Goal: Task Accomplishment & Management: Use online tool/utility

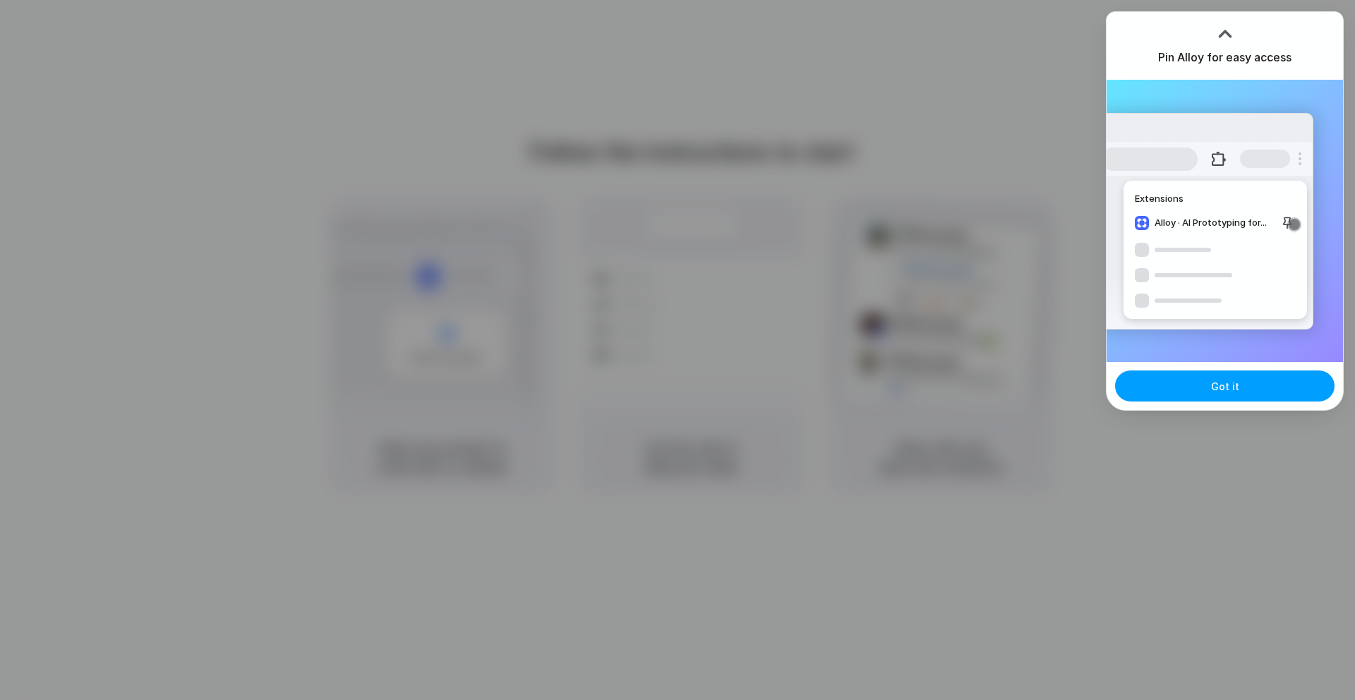
click at [1205, 387] on button "Got it" at bounding box center [1224, 385] width 219 height 31
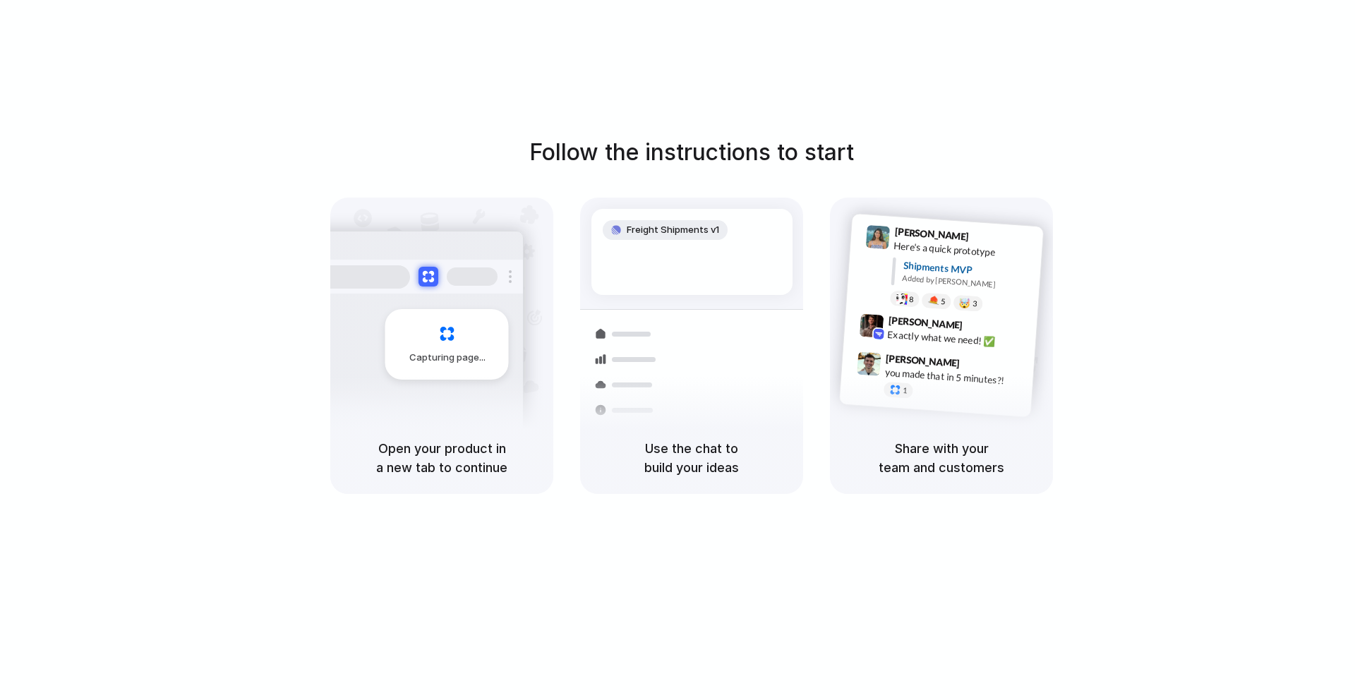
click at [1240, 68] on div "Follow the instructions to start Capturing page Open your product in a new tab …" at bounding box center [691, 364] width 1383 height 728
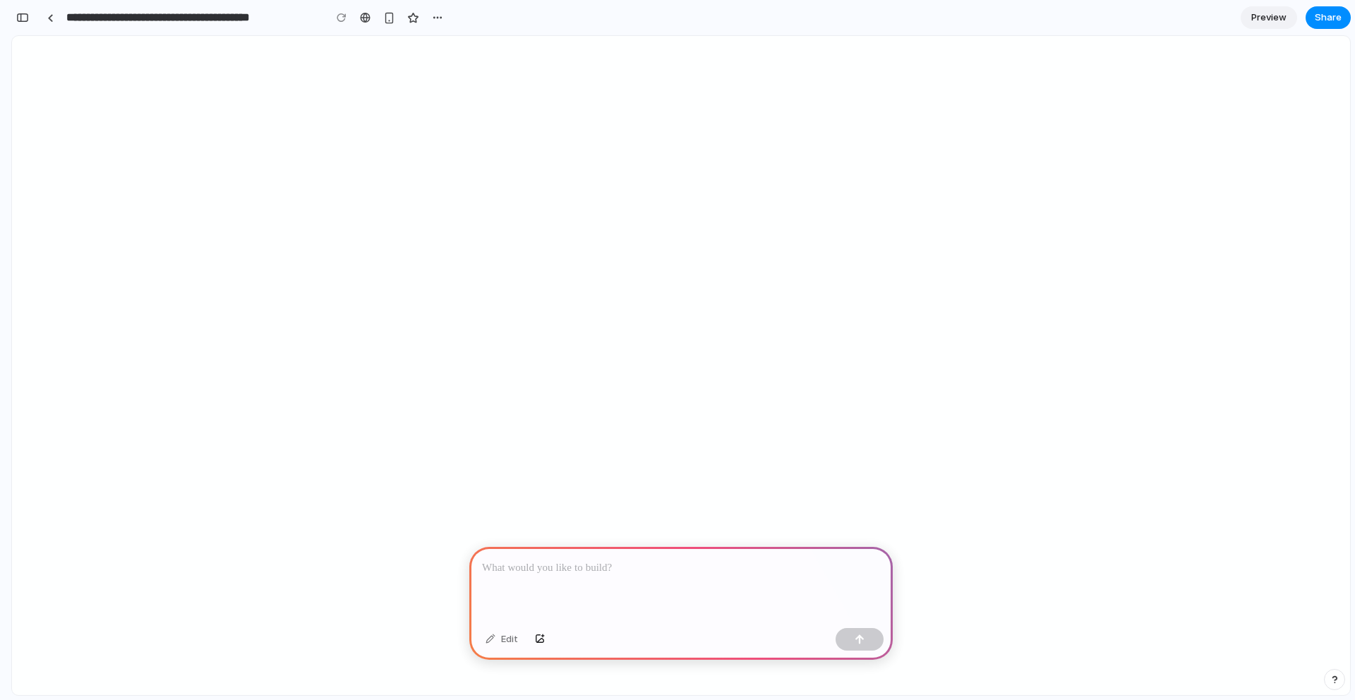
click at [620, 559] on p at bounding box center [681, 567] width 398 height 17
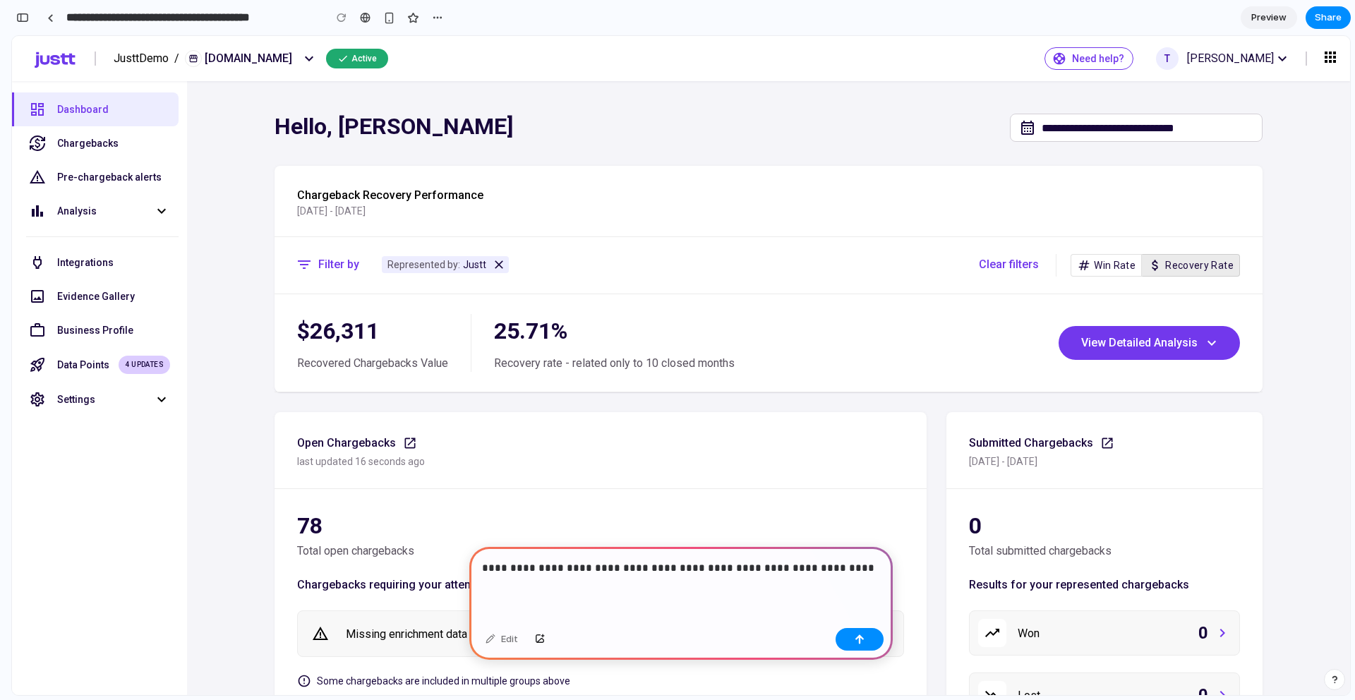
click at [608, 562] on p "**********" at bounding box center [678, 567] width 392 height 17
click at [842, 565] on p "**********" at bounding box center [678, 567] width 392 height 17
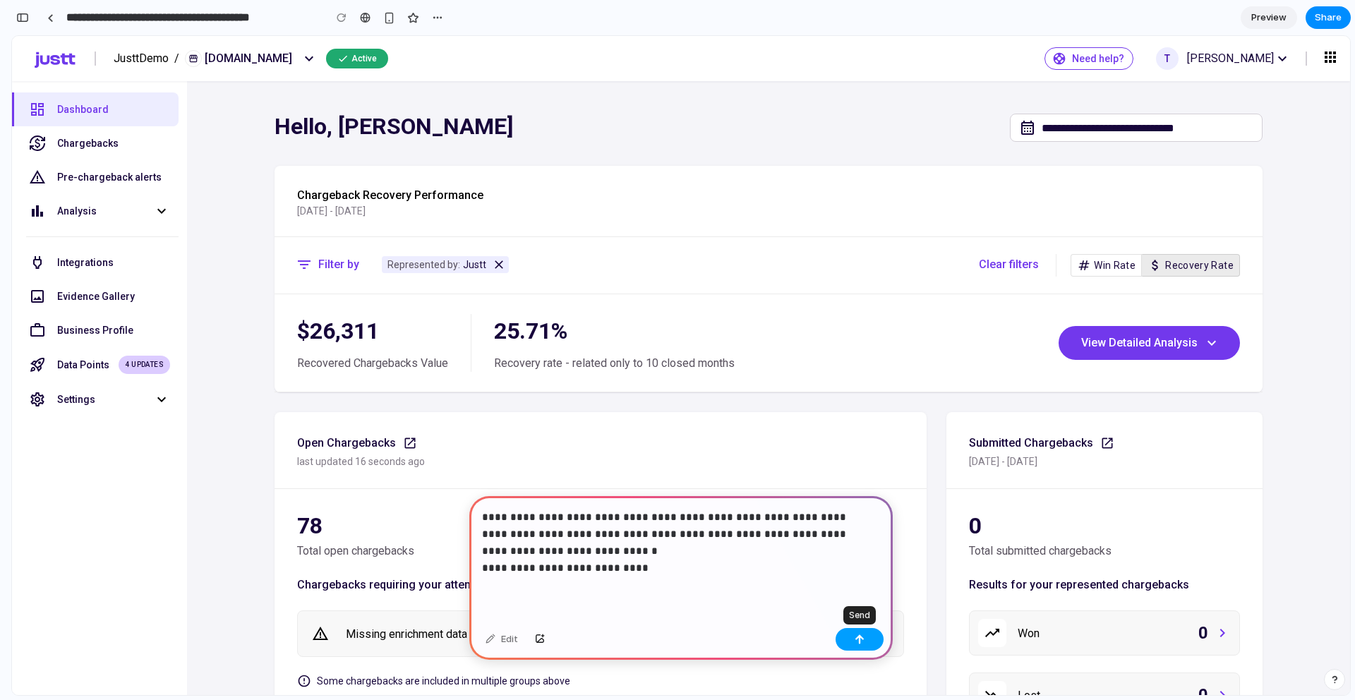
click at [859, 648] on button "button" at bounding box center [859, 639] width 48 height 23
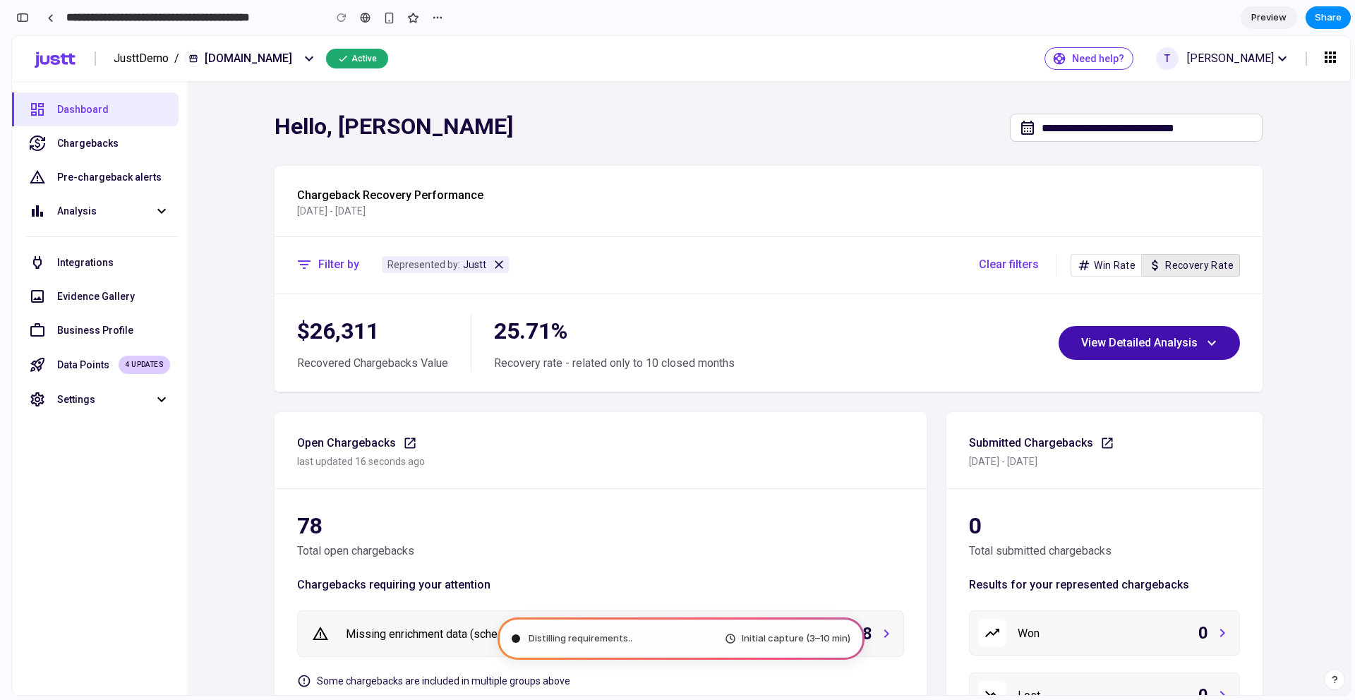
click at [1128, 333] on button "View Detailed Analysis" at bounding box center [1148, 343] width 181 height 34
type input "**********"
click at [1230, 61] on span "[PERSON_NAME]" at bounding box center [1230, 58] width 87 height 17
click at [1168, 344] on span "View Detailed Analysis" at bounding box center [1149, 342] width 136 height 17
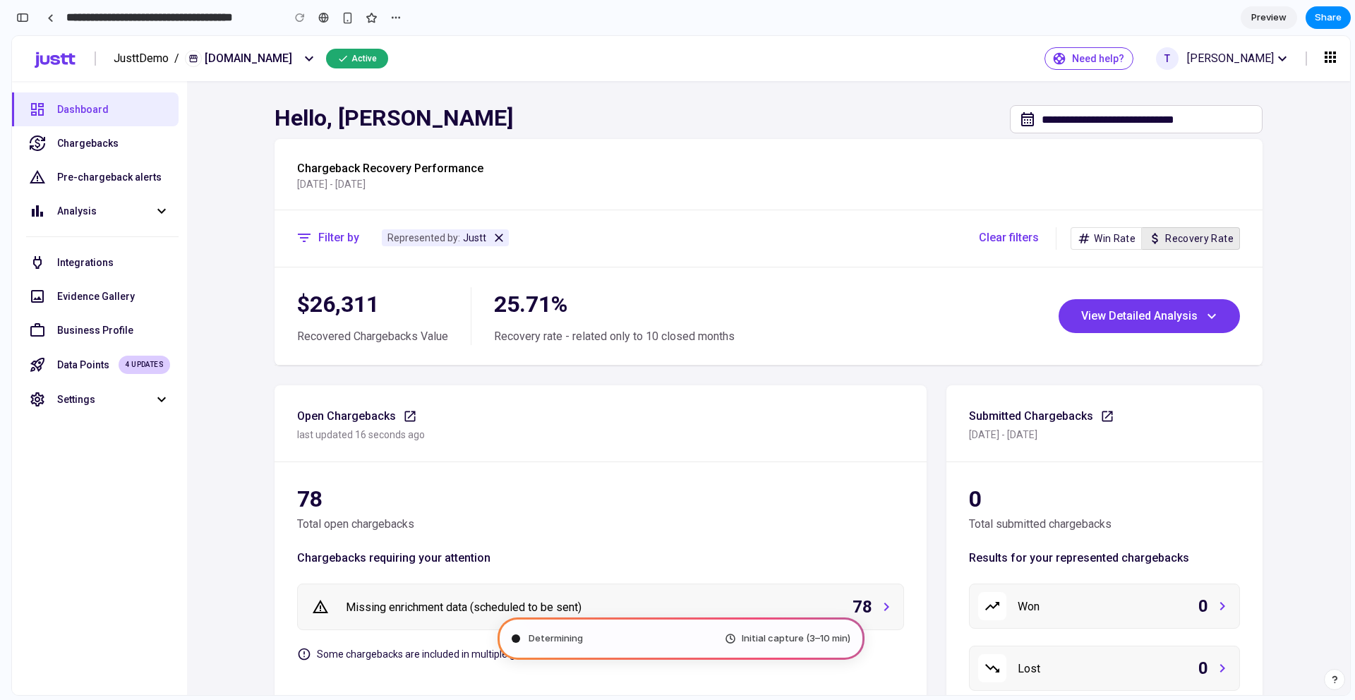
drag, startPoint x: 625, startPoint y: 647, endPoint x: 638, endPoint y: 627, distance: 23.5
click at [638, 627] on div "Determining Initial capture (3–10 min)" at bounding box center [680, 638] width 367 height 42
click at [1285, 16] on link "Preview" at bounding box center [1268, 17] width 56 height 23
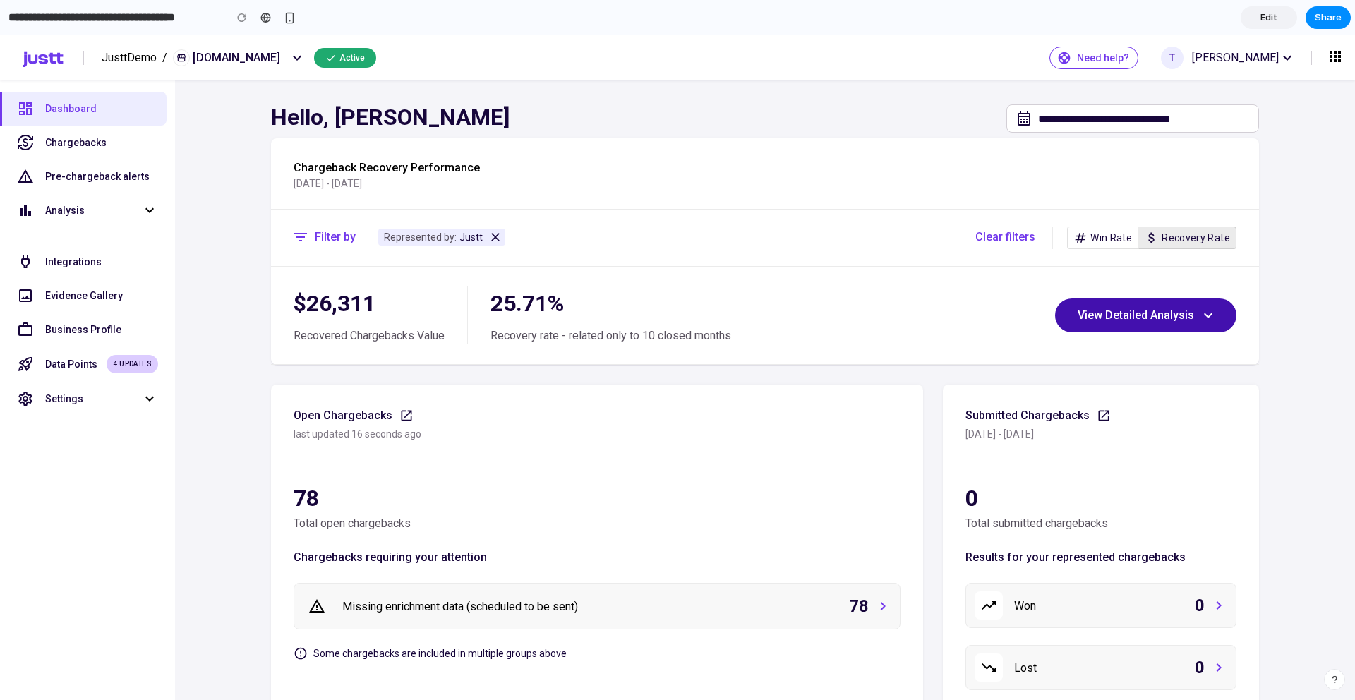
click at [1182, 309] on span "View Detailed Analysis" at bounding box center [1145, 315] width 136 height 17
click at [1208, 317] on icon at bounding box center [1207, 315] width 17 height 17
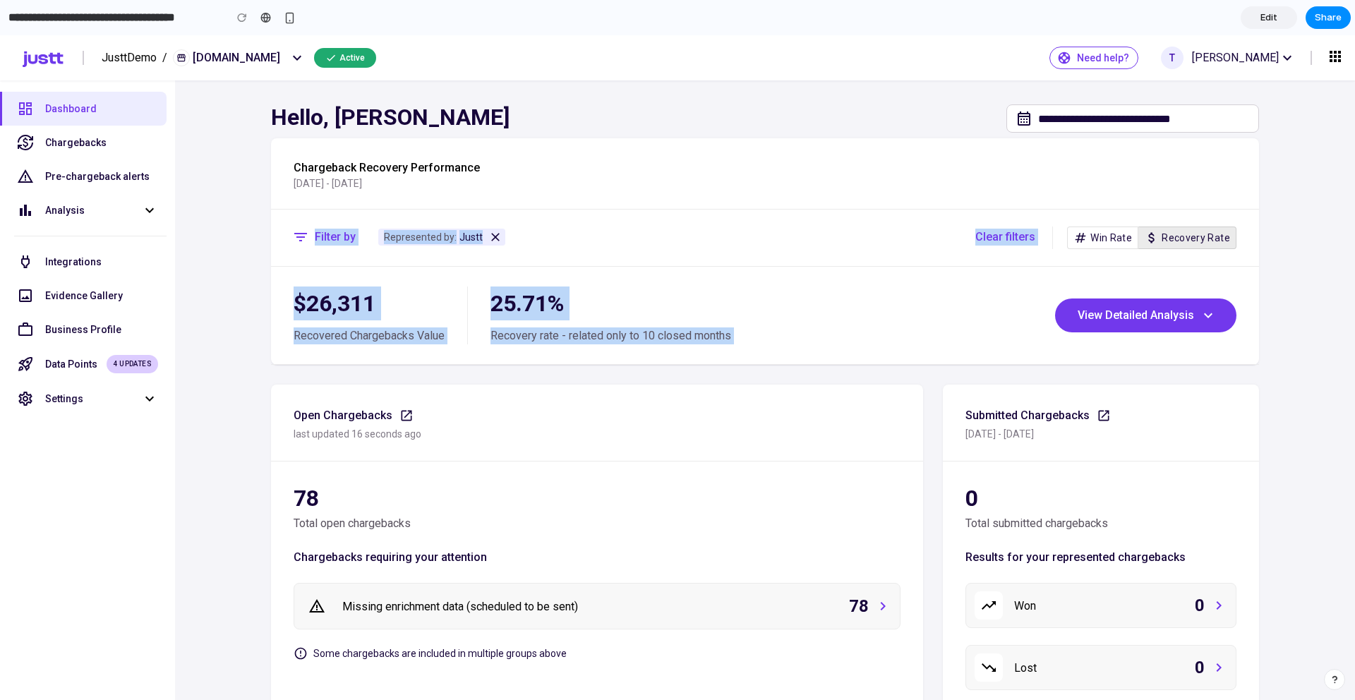
drag, startPoint x: 1098, startPoint y: 213, endPoint x: 1099, endPoint y: 276, distance: 62.8
click at [1099, 275] on div "Chargeback Recovery Performance [DATE] - [DATE] Filter by Represented by: Justt…" at bounding box center [765, 251] width 988 height 226
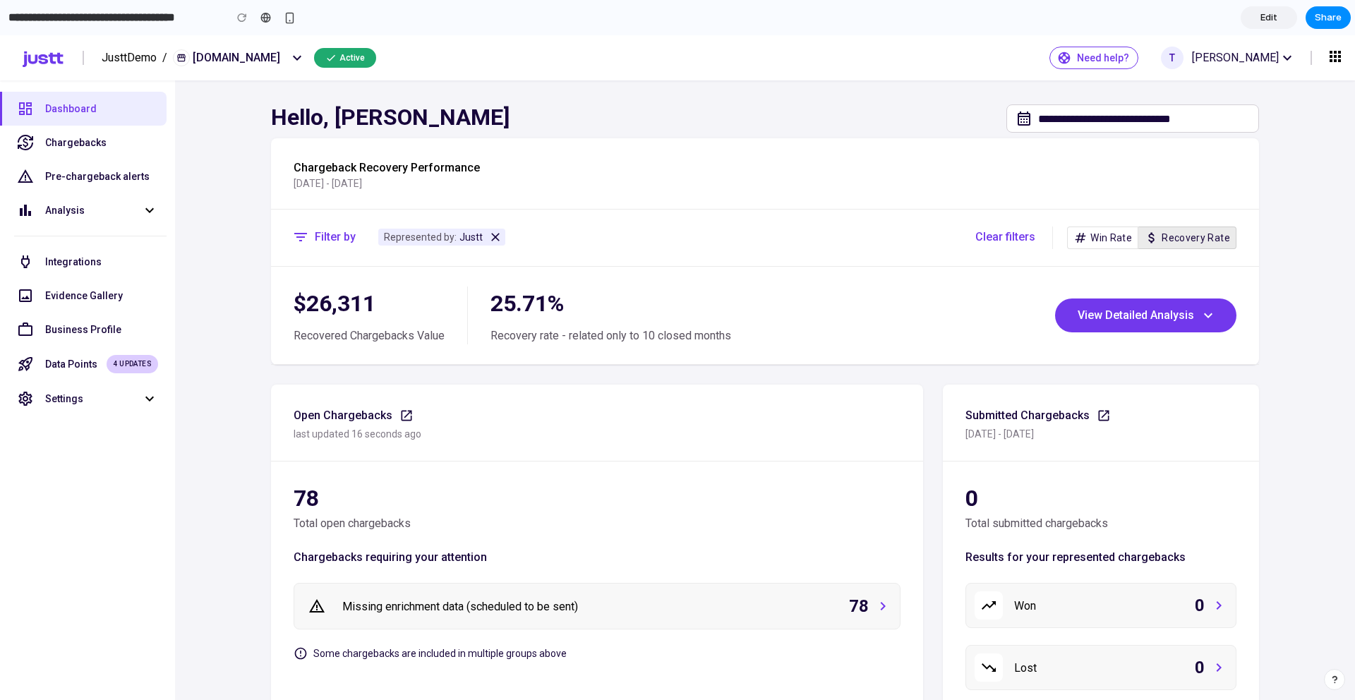
click at [1034, 184] on div "Chargeback Recovery Performance [DATE] - [DATE]" at bounding box center [765, 165] width 988 height 54
click at [1276, 18] on span "Edit" at bounding box center [1268, 18] width 17 height 14
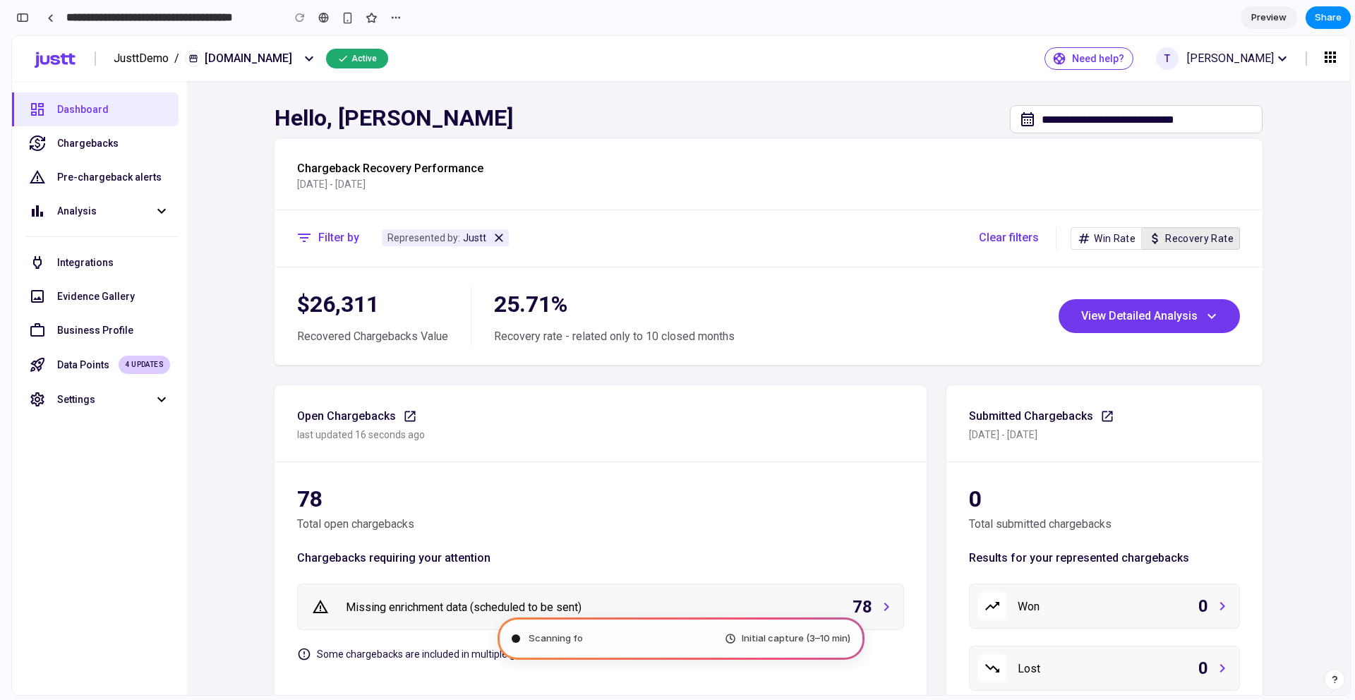
scroll to position [533, 0]
click at [1278, 20] on span "Preview" at bounding box center [1268, 18] width 35 height 14
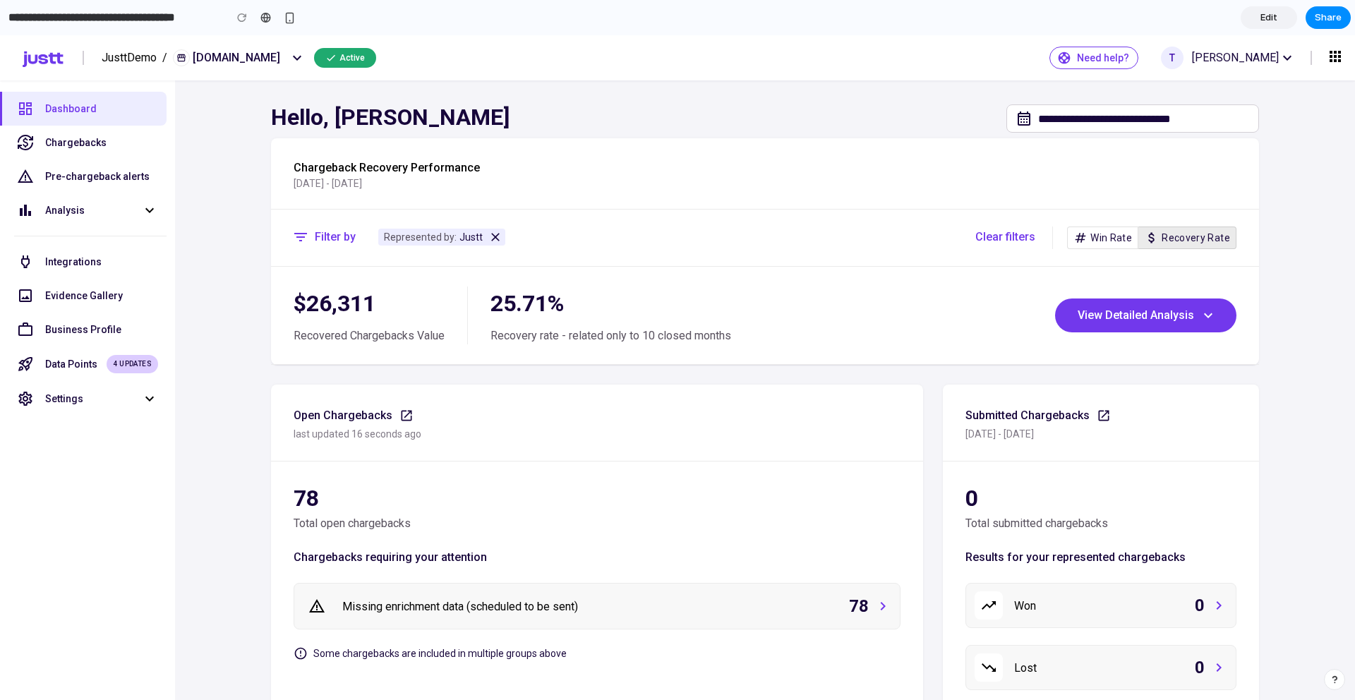
click at [1278, 18] on link "Edit" at bounding box center [1268, 17] width 56 height 23
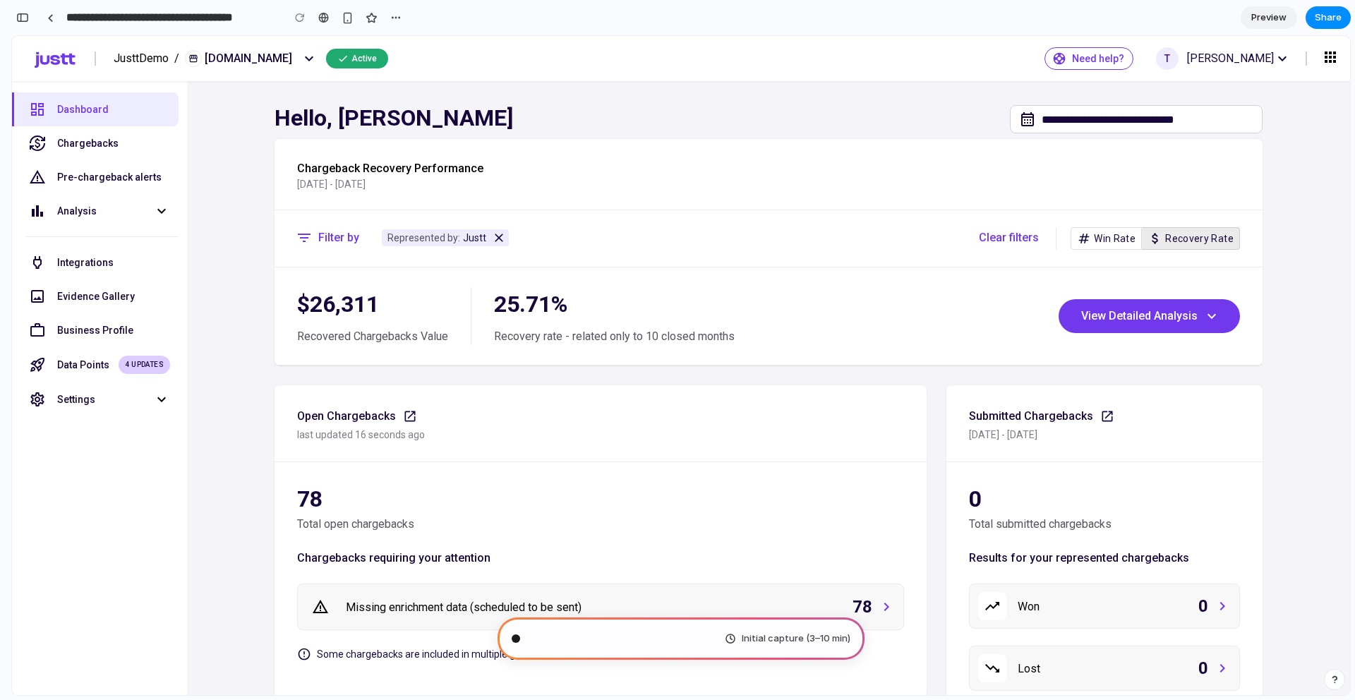
click at [1278, 18] on span "Preview" at bounding box center [1268, 18] width 35 height 14
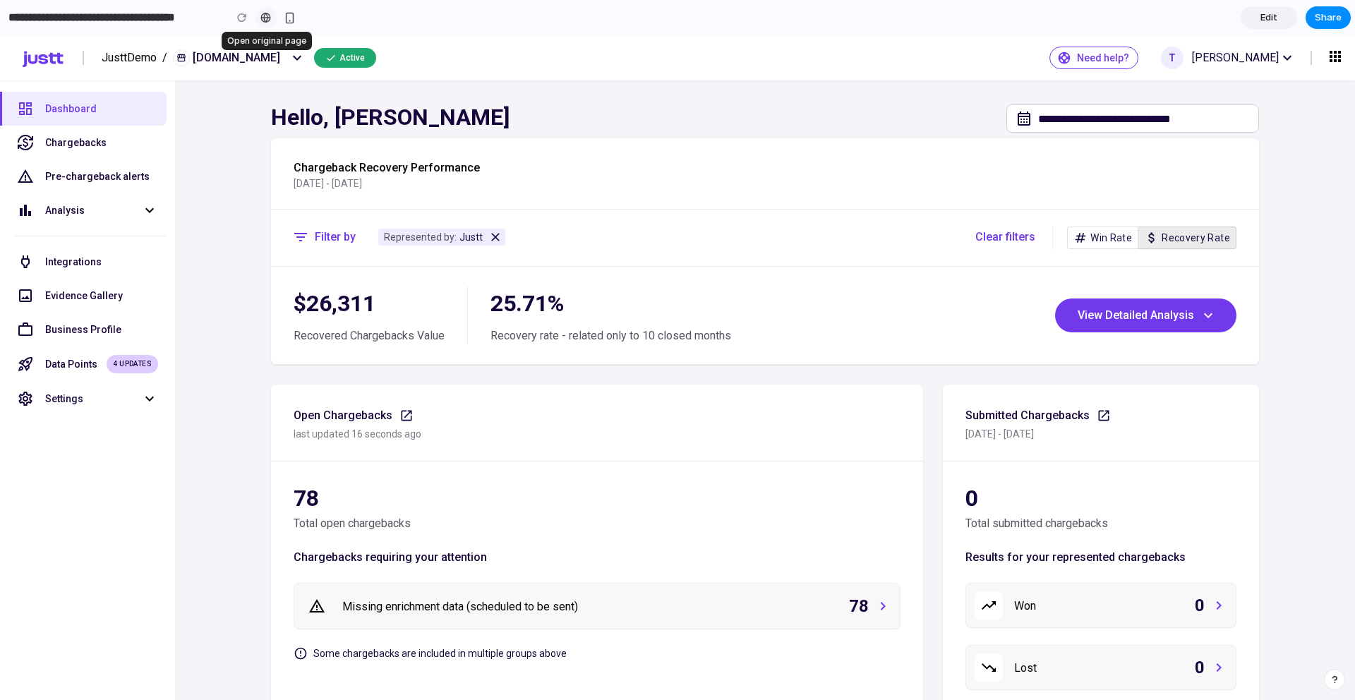
click at [264, 14] on div at bounding box center [265, 17] width 11 height 11
click at [132, 150] on div "Chargebacks" at bounding box center [83, 143] width 167 height 34
click at [128, 193] on div "Analysis" at bounding box center [83, 210] width 167 height 34
click at [130, 308] on div "Evidence Gallery" at bounding box center [83, 296] width 167 height 34
click at [488, 241] on icon at bounding box center [495, 237] width 14 height 14
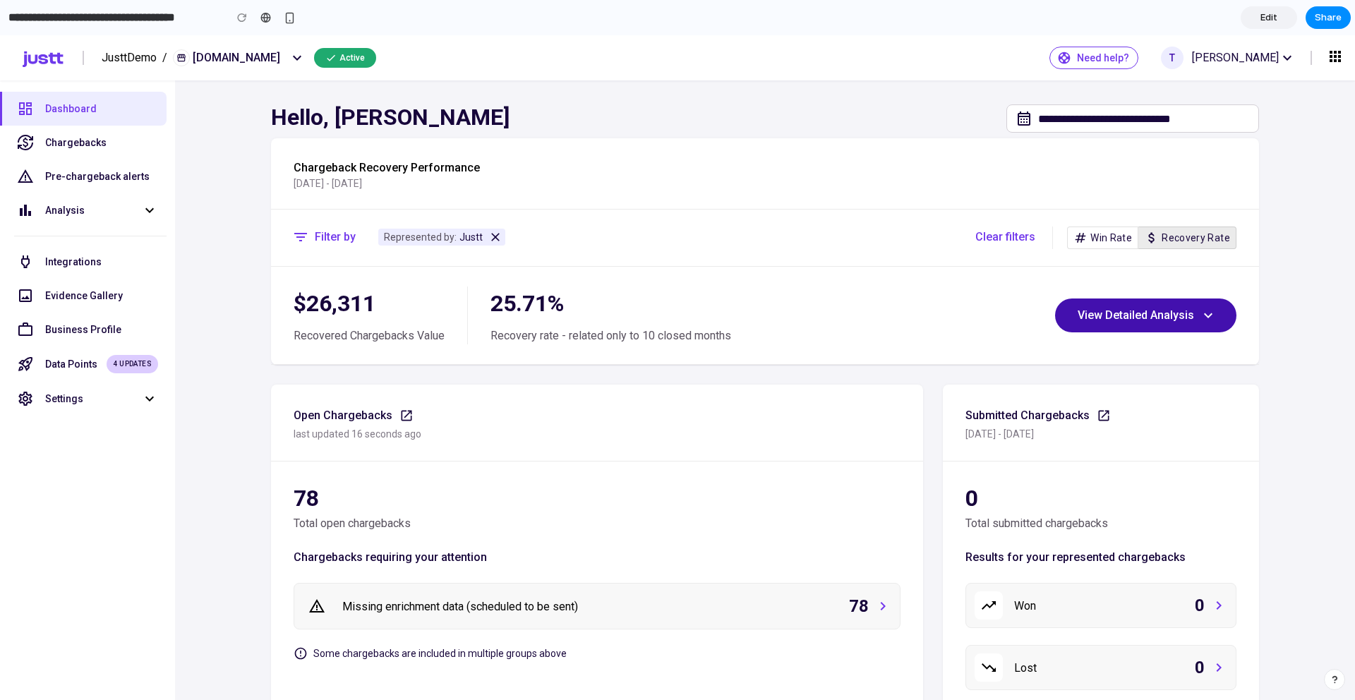
click at [1093, 319] on span "View Detailed Analysis" at bounding box center [1145, 315] width 136 height 17
click at [1331, 13] on span "Share" at bounding box center [1327, 18] width 27 height 14
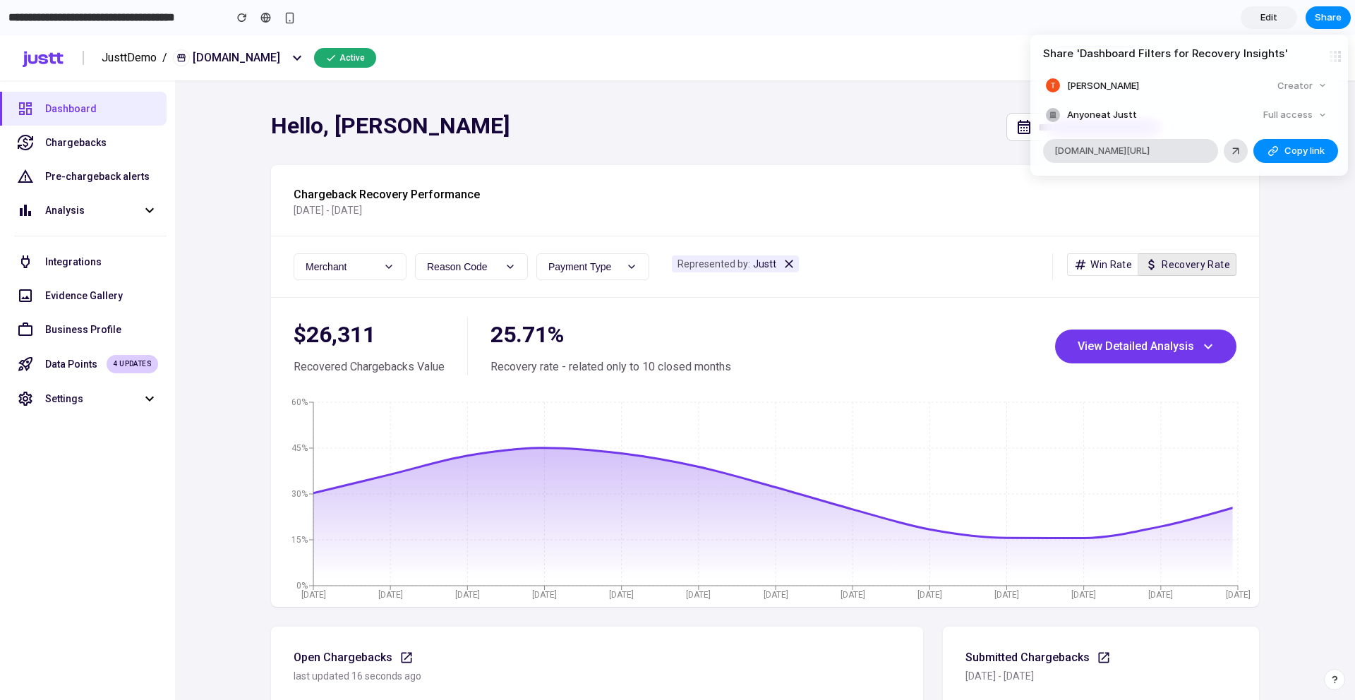
click at [1278, 267] on div "Share ' Dashboard Filters for Recovery Insights ' [PERSON_NAME] Creator Anyone …" at bounding box center [677, 350] width 1355 height 700
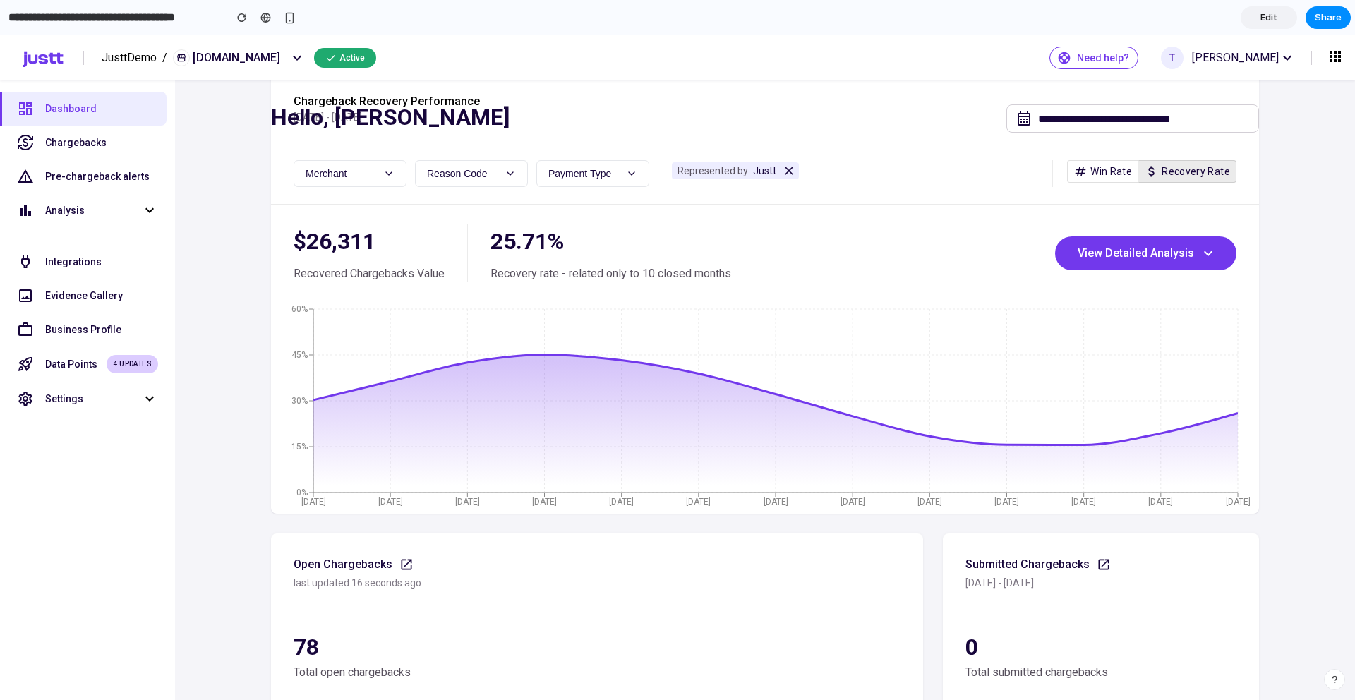
scroll to position [97, 0]
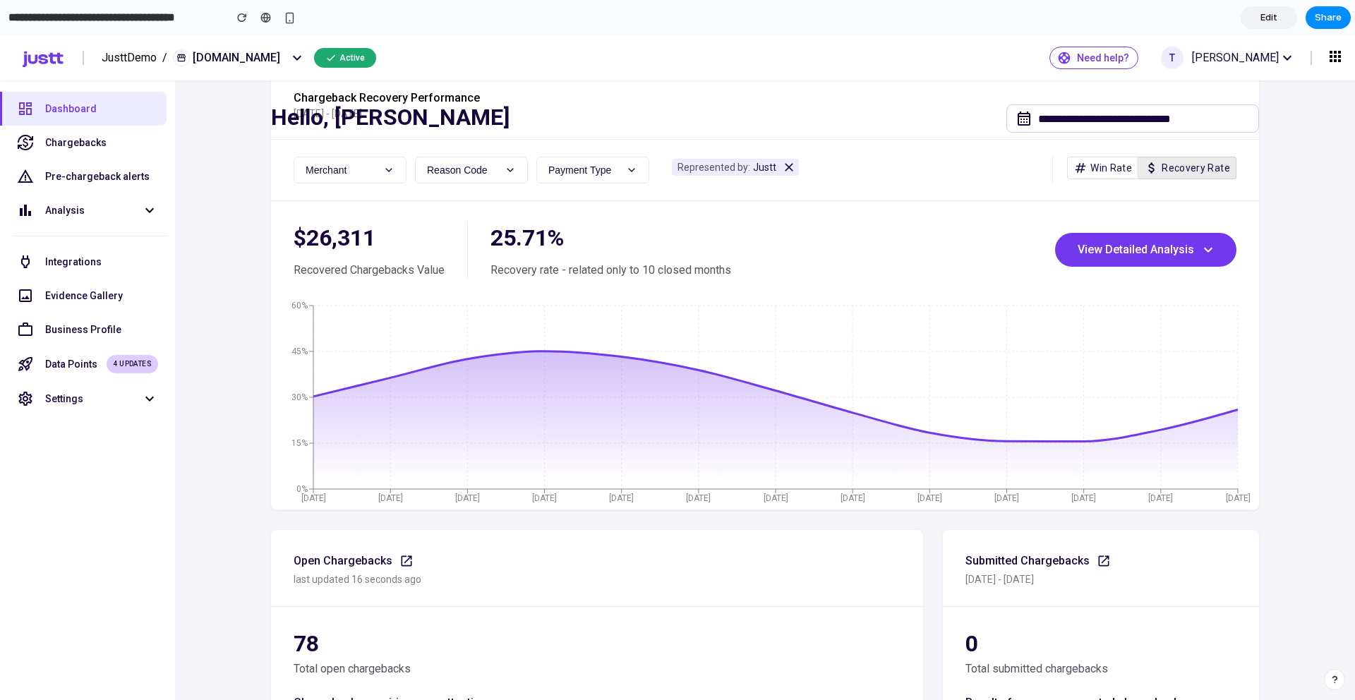
click at [626, 174] on icon at bounding box center [631, 169] width 11 height 11
click at [630, 248] on div "Mastercard +2.8%" at bounding box center [621, 258] width 168 height 28
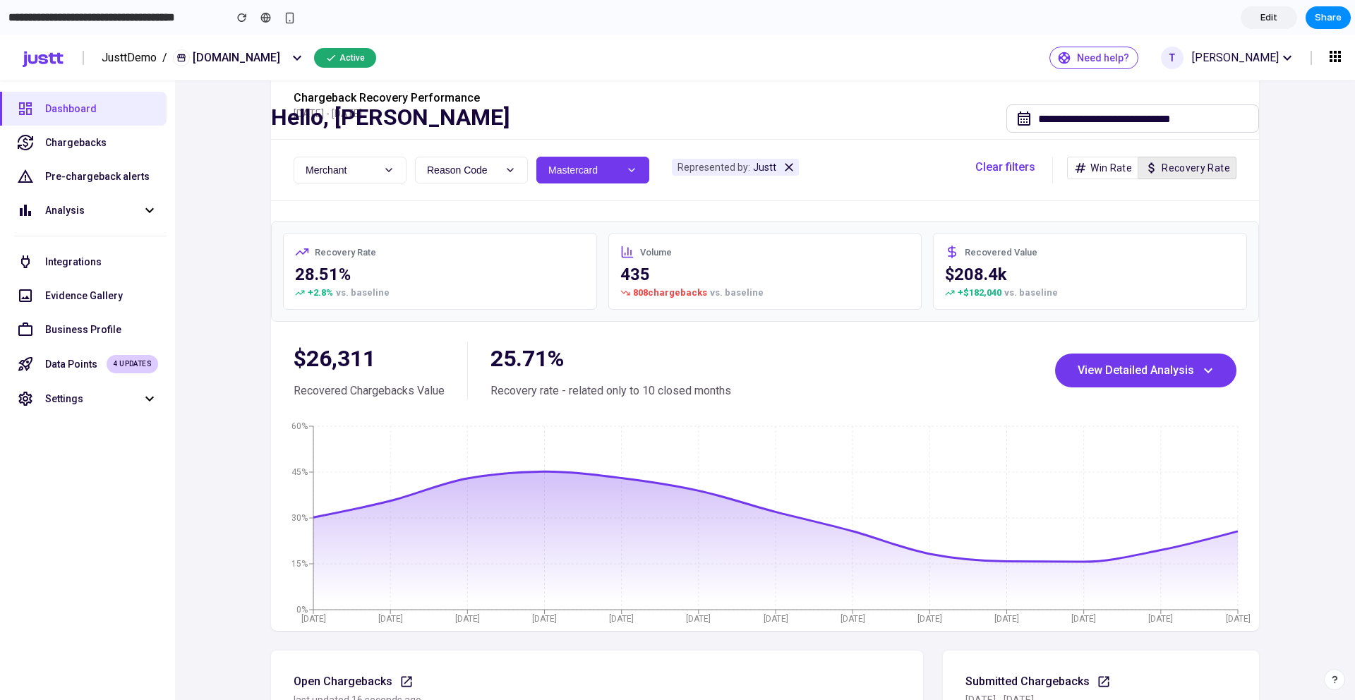
click at [507, 169] on icon at bounding box center [510, 170] width 6 height 3
click at [512, 301] on div "Authorization -4.7%" at bounding box center [500, 315] width 168 height 28
click at [353, 171] on button "Merchant" at bounding box center [349, 170] width 113 height 27
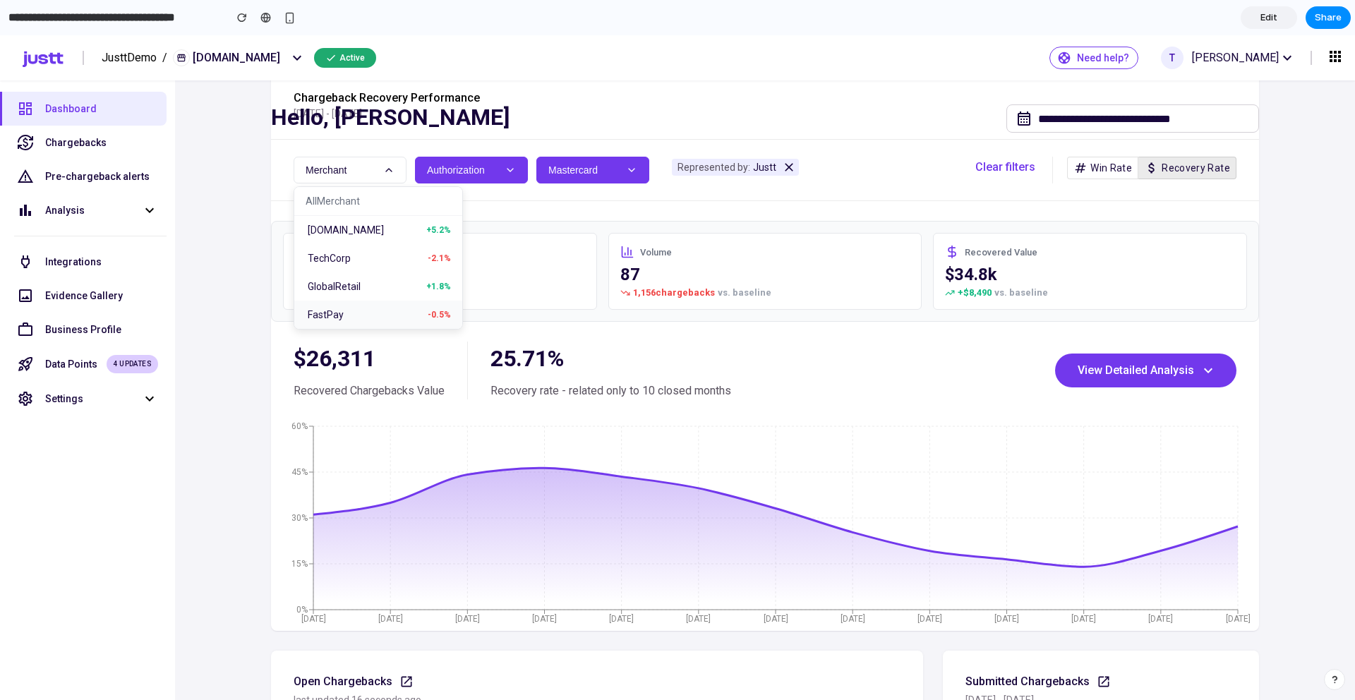
click at [418, 305] on div "FastPay -0.5%" at bounding box center [378, 315] width 168 height 28
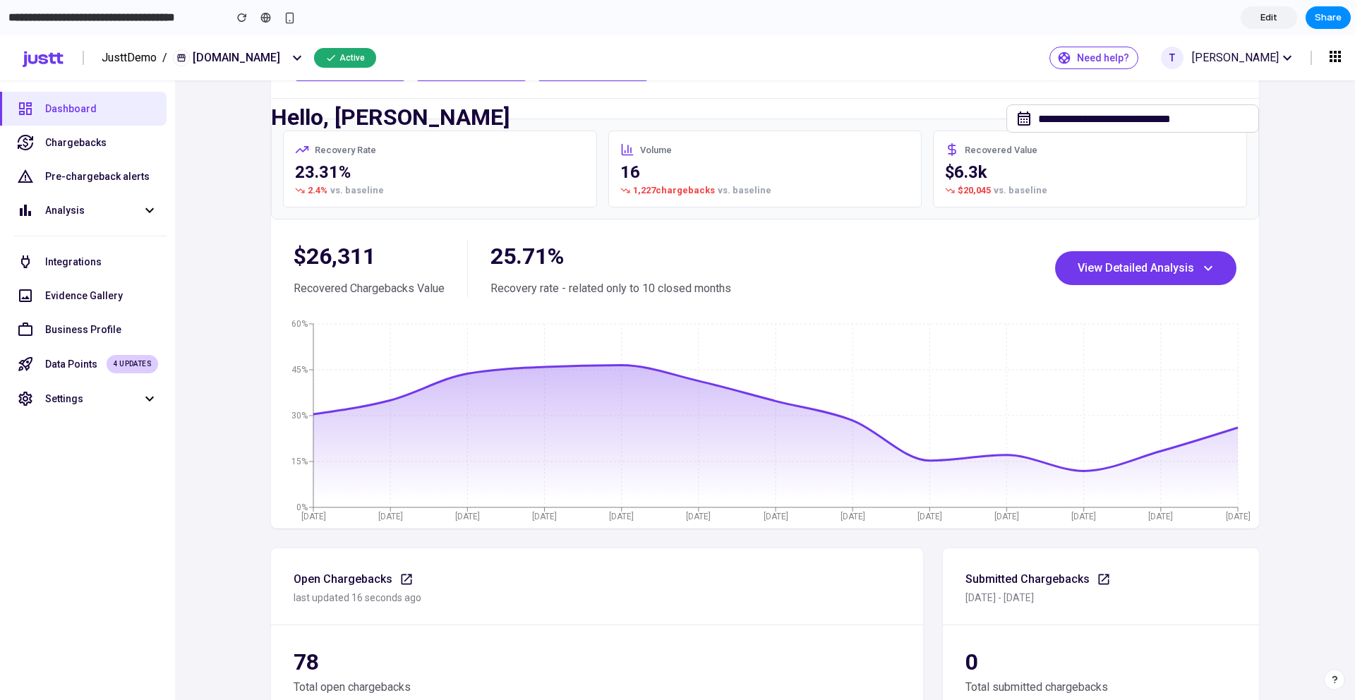
scroll to position [200, 0]
click at [1128, 252] on button "View Detailed Analysis" at bounding box center [1145, 267] width 181 height 34
click at [1131, 265] on span "View Detailed Analysis" at bounding box center [1145, 267] width 136 height 17
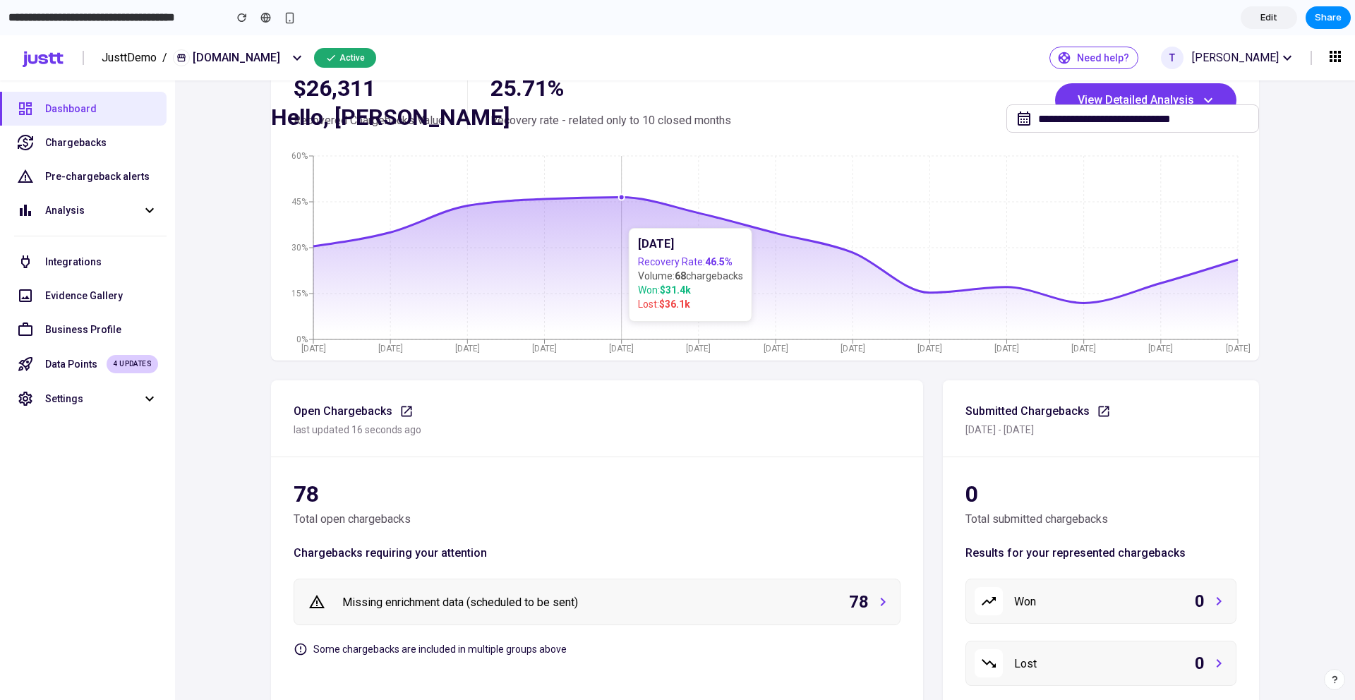
scroll to position [670, 0]
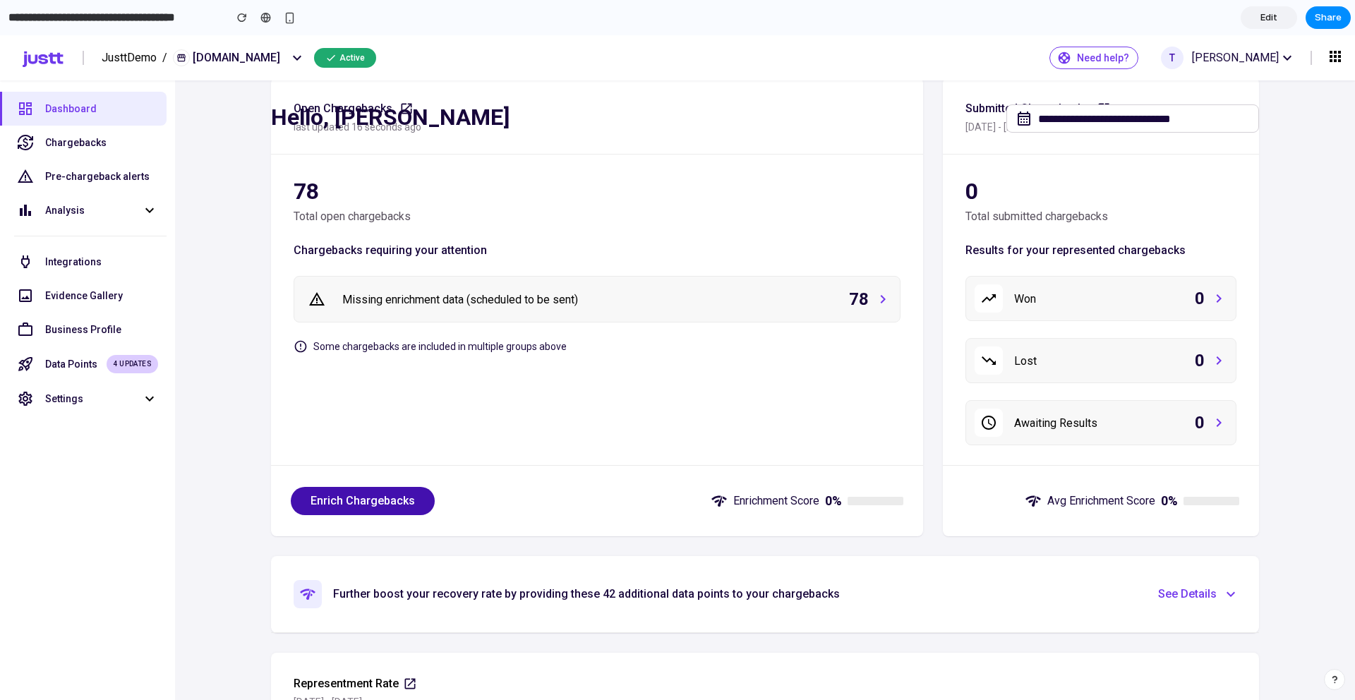
click at [329, 504] on span "Enrich Chargebacks" at bounding box center [362, 500] width 104 height 17
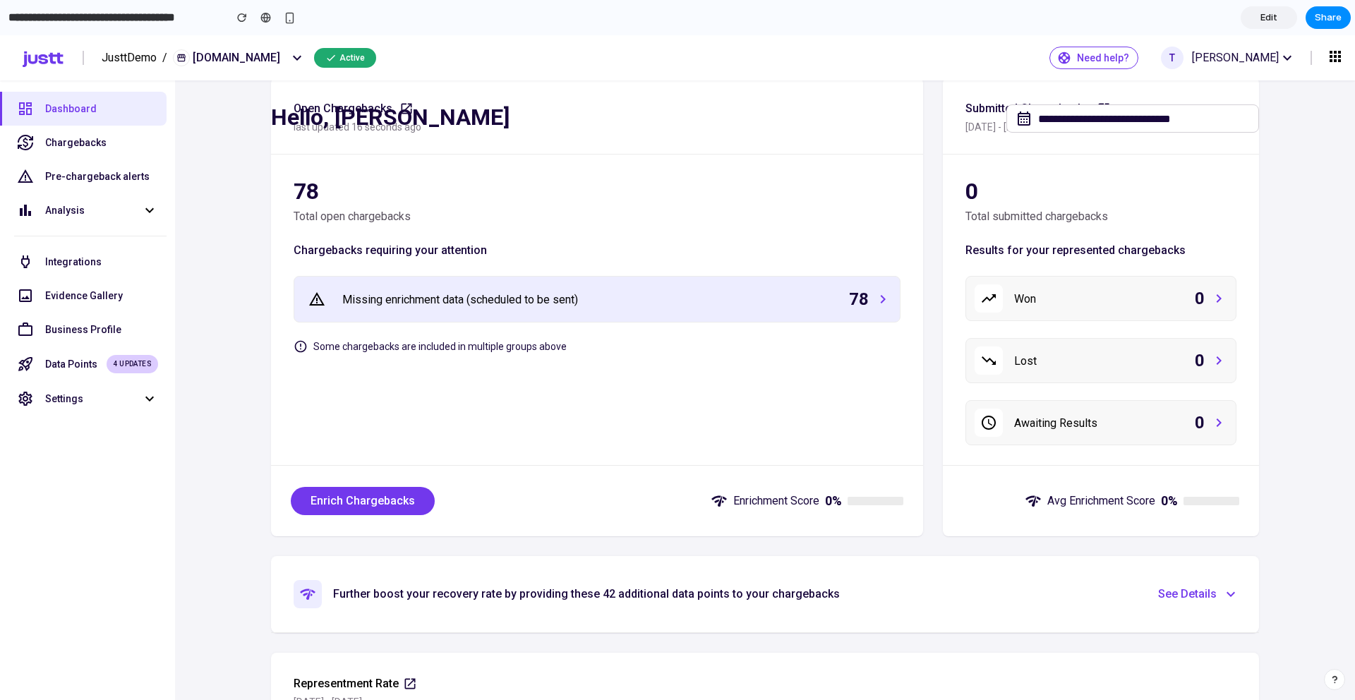
click at [762, 303] on div "Missing enrichment data (scheduled to be sent) 78" at bounding box center [597, 299] width 588 height 28
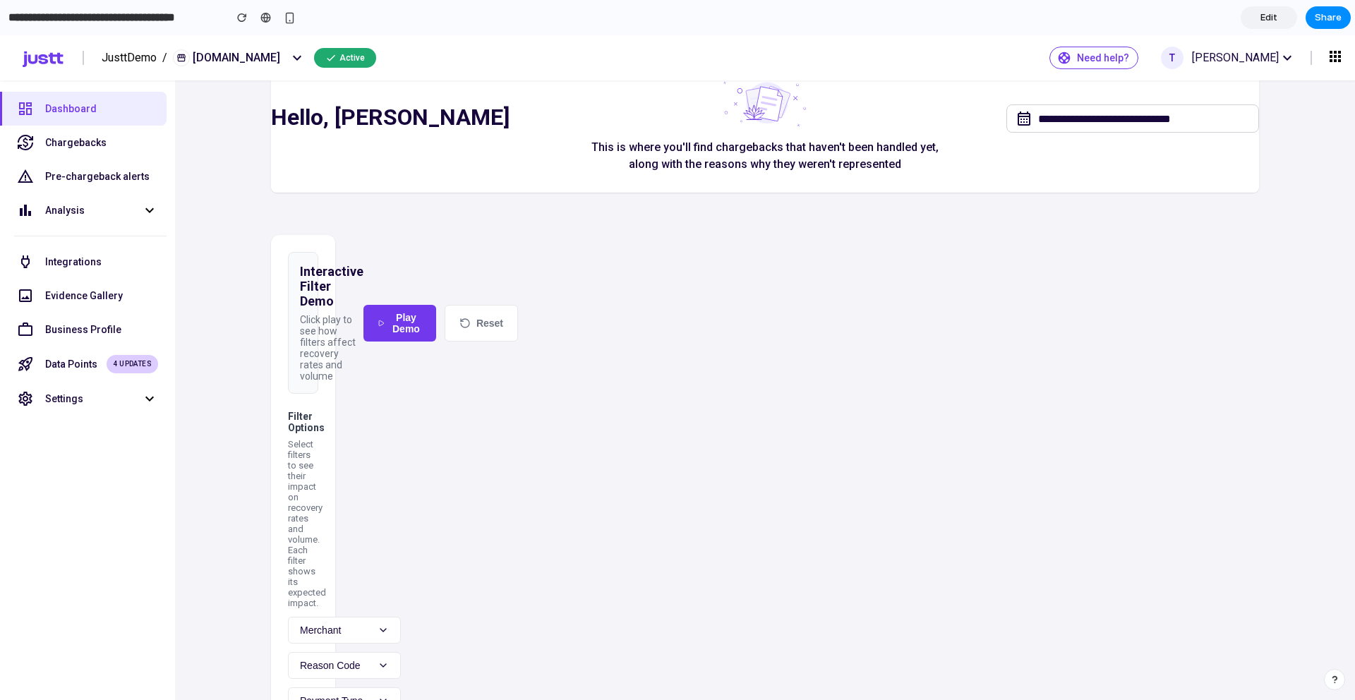
scroll to position [1339, 0]
click at [416, 326] on button "Play Demo" at bounding box center [399, 325] width 73 height 37
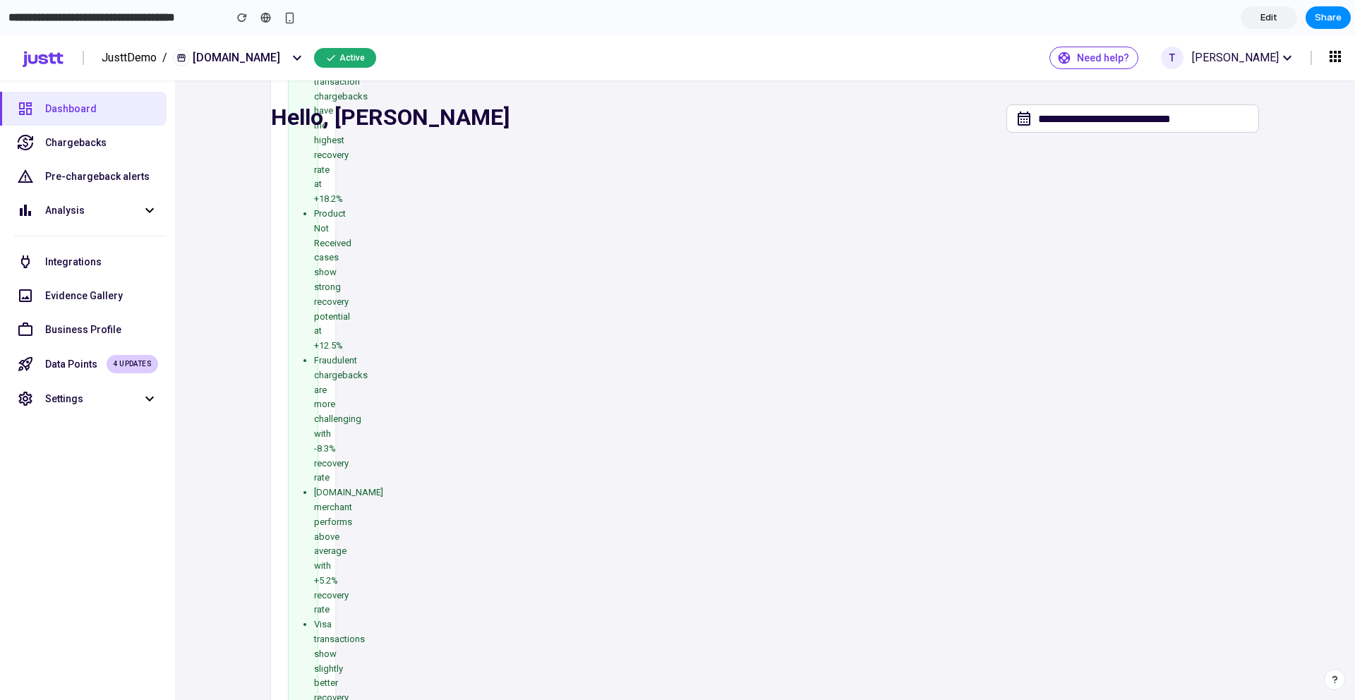
scroll to position [2805, 0]
click at [284, 13] on div "button" at bounding box center [290, 18] width 12 height 12
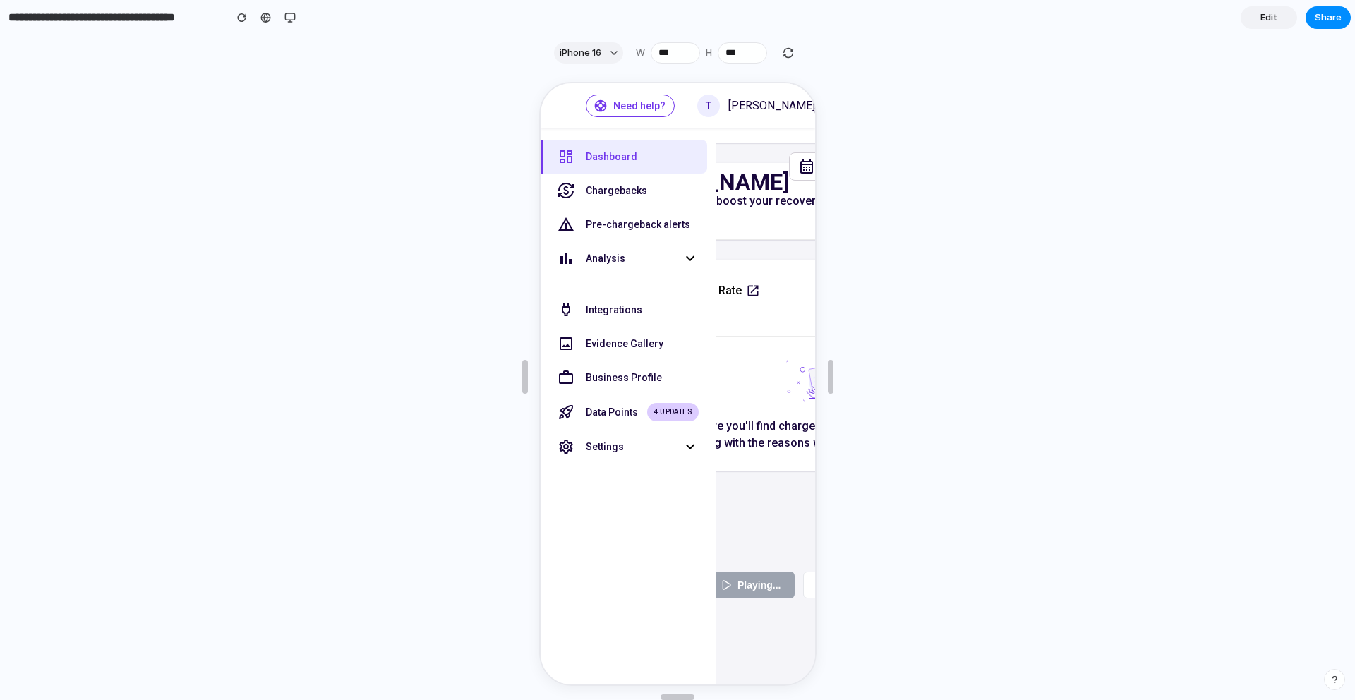
scroll to position [539, 0]
